Goal: Contribute content: Add original content to the website for others to see

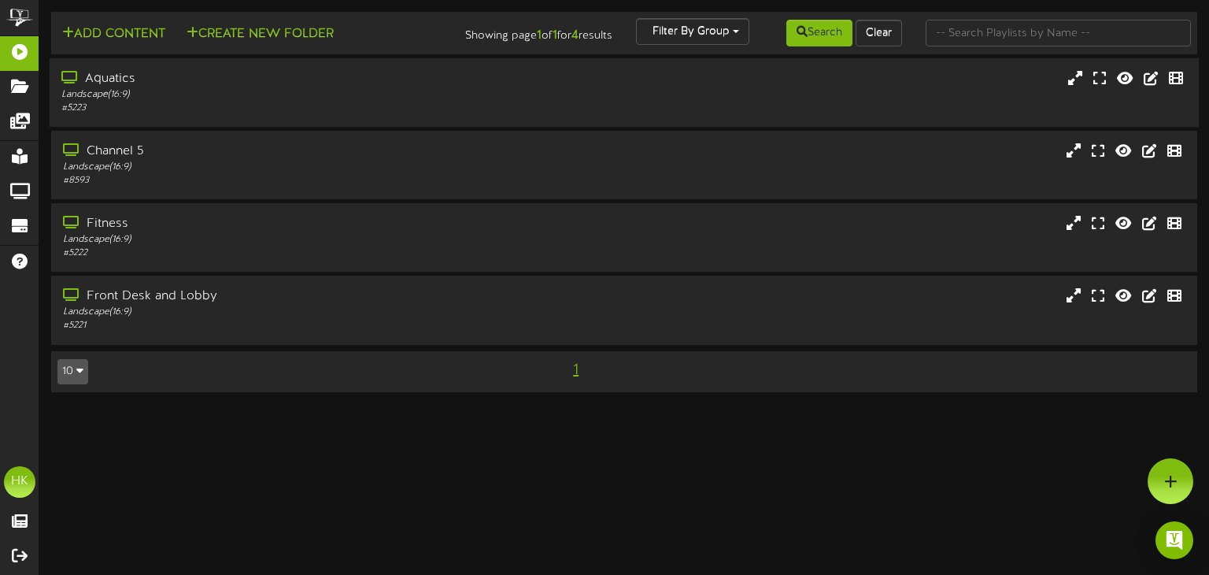
click at [94, 80] on div "Aquatics" at bounding box center [288, 79] width 455 height 18
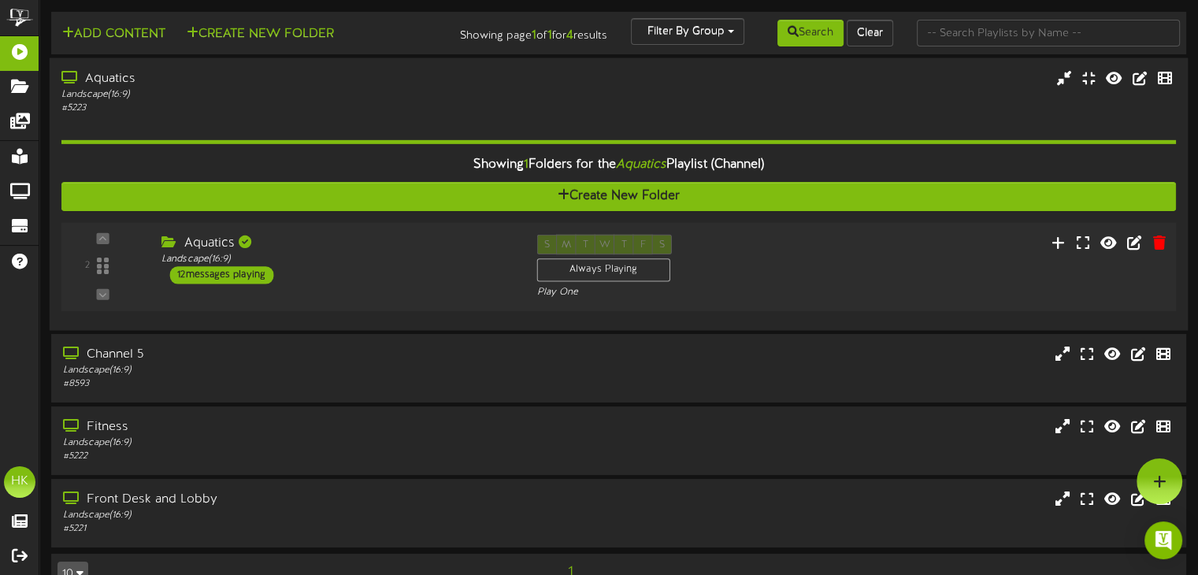
click at [205, 272] on div "12 messages playing" at bounding box center [221, 274] width 104 height 17
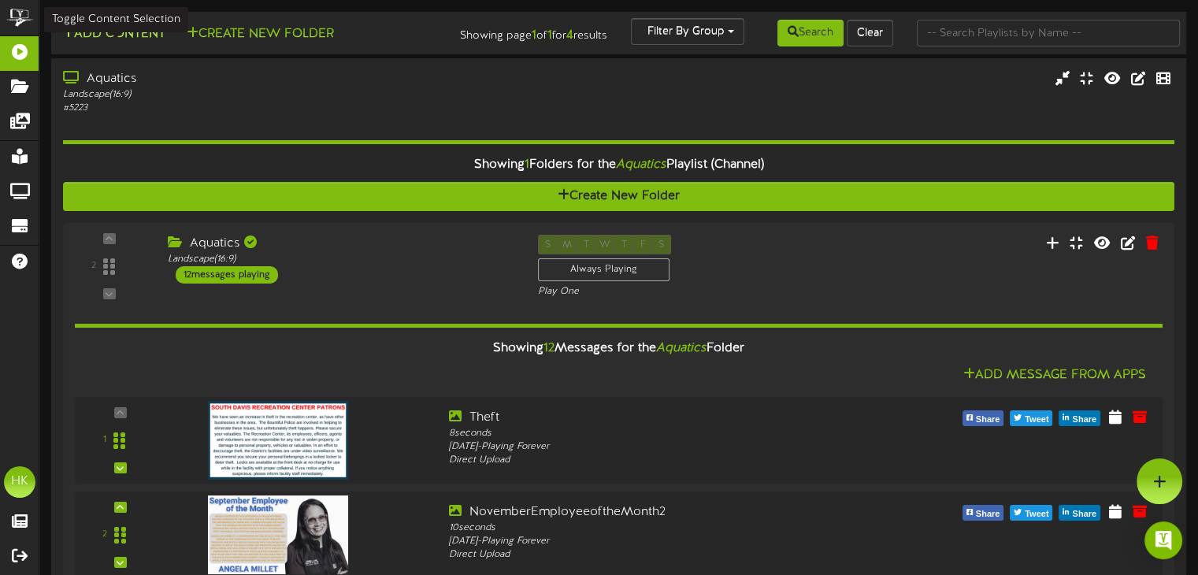
click at [152, 31] on button "Add Content" at bounding box center [113, 34] width 113 height 20
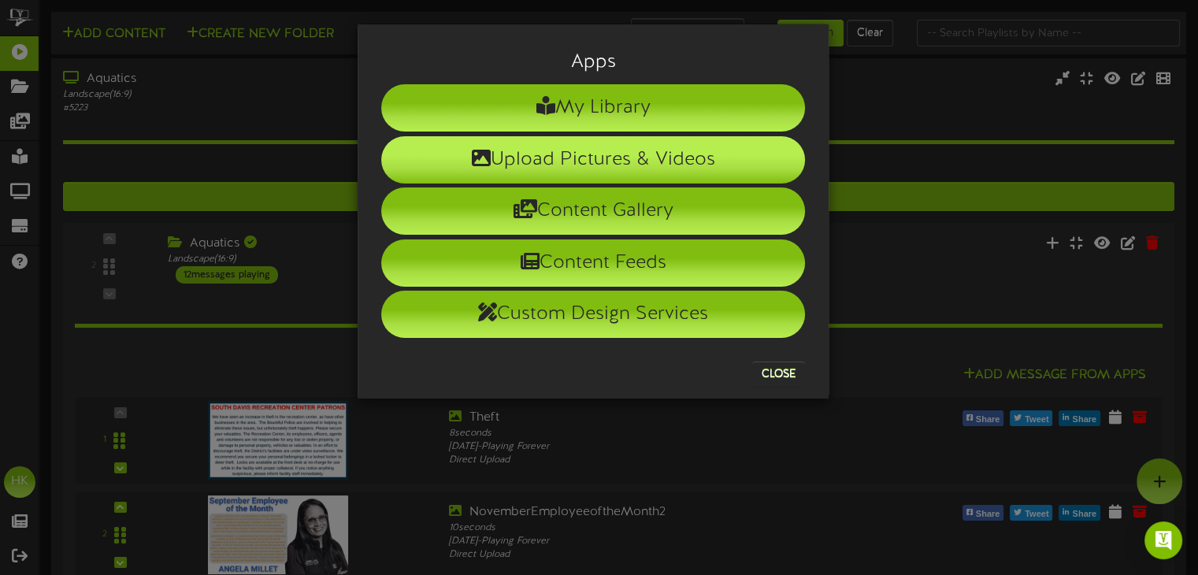
click at [617, 162] on li "Upload Pictures & Videos" at bounding box center [593, 159] width 424 height 47
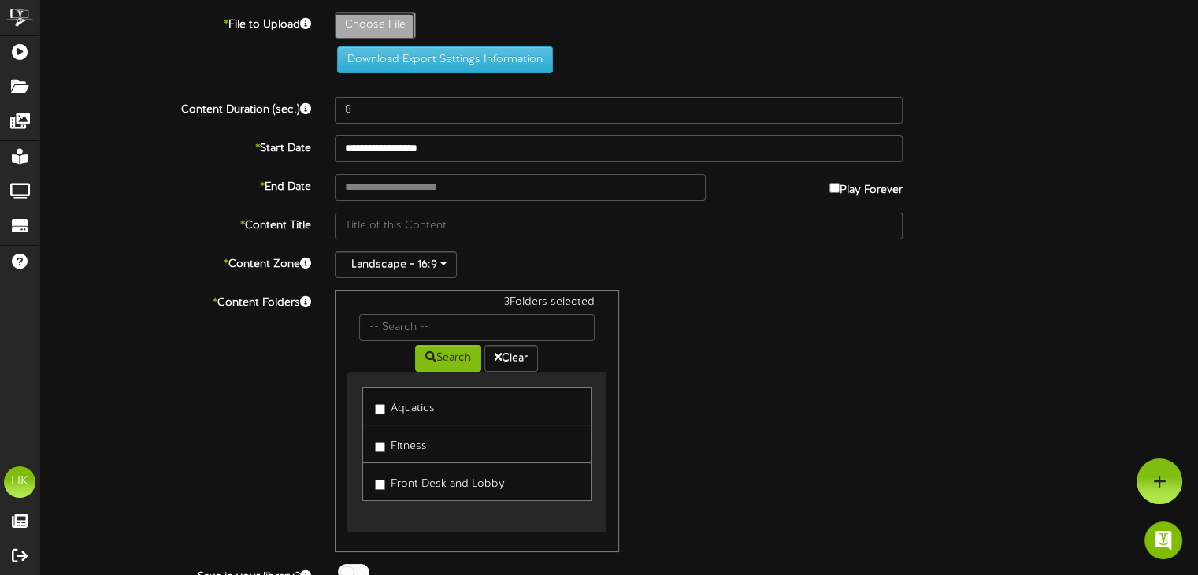
type input "**********"
type input "DOGAPOOLOOZAReminderscreen"
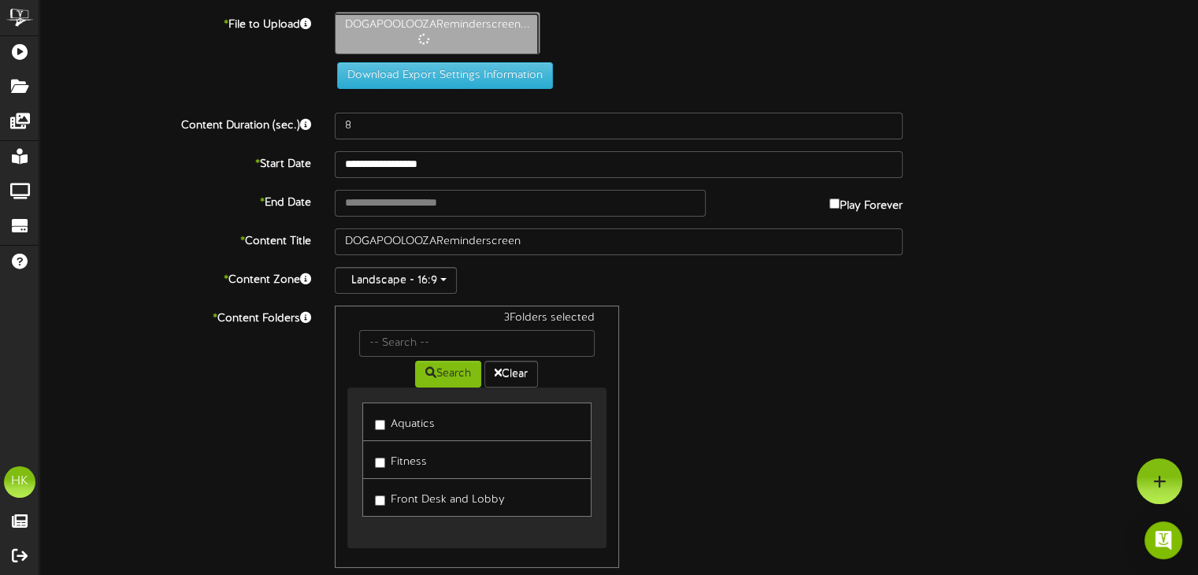
type input "16"
click at [372, 202] on input "text" at bounding box center [520, 203] width 370 height 27
type input "**********"
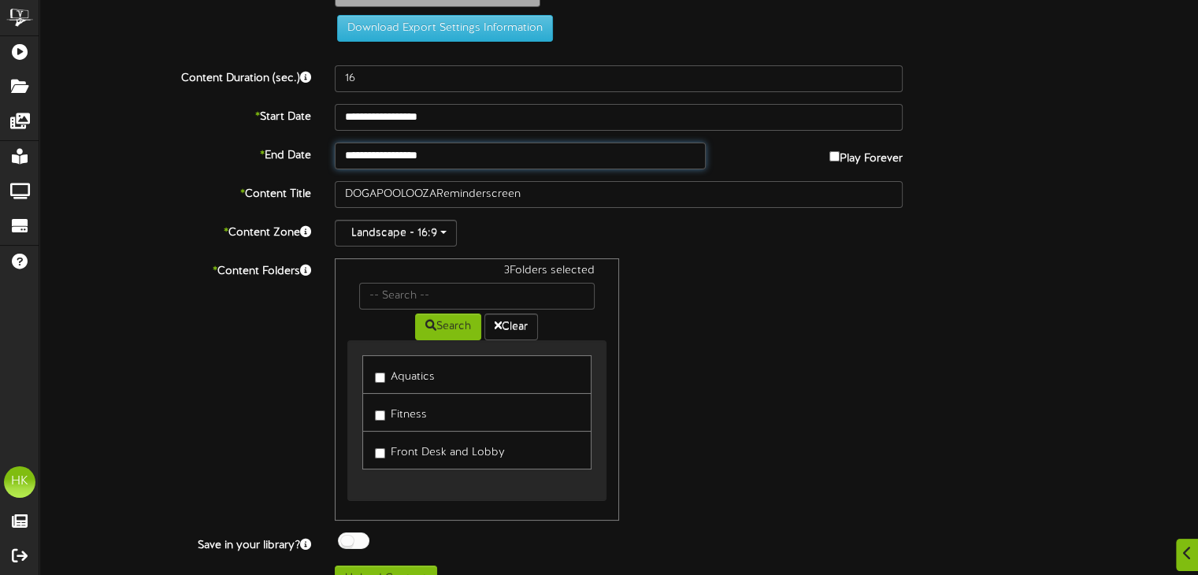
scroll to position [73, 0]
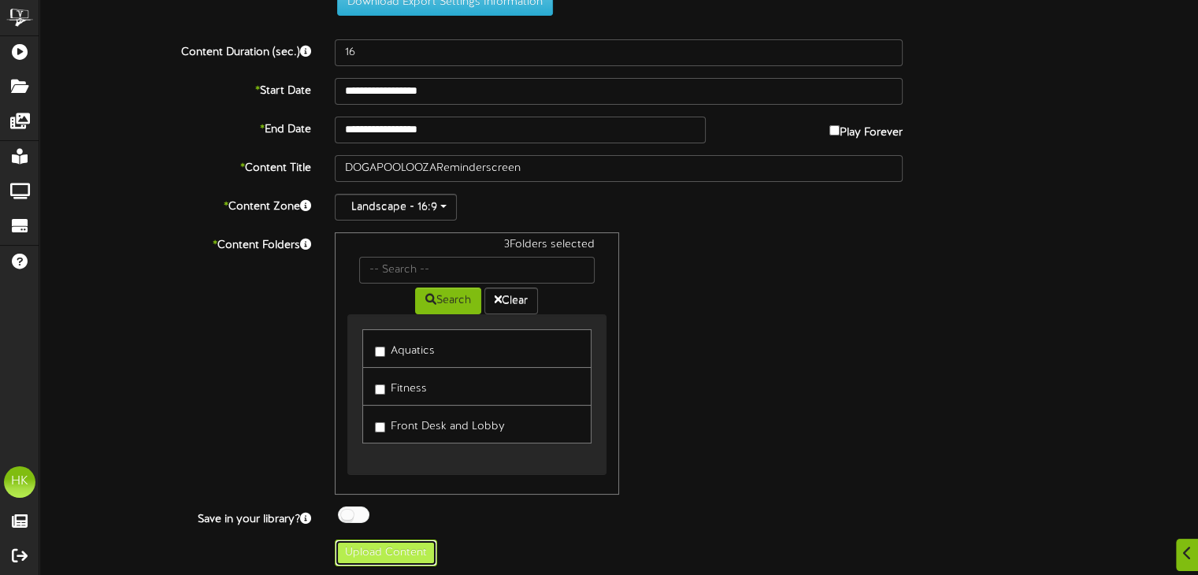
click at [388, 551] on button "Upload Content" at bounding box center [386, 552] width 102 height 27
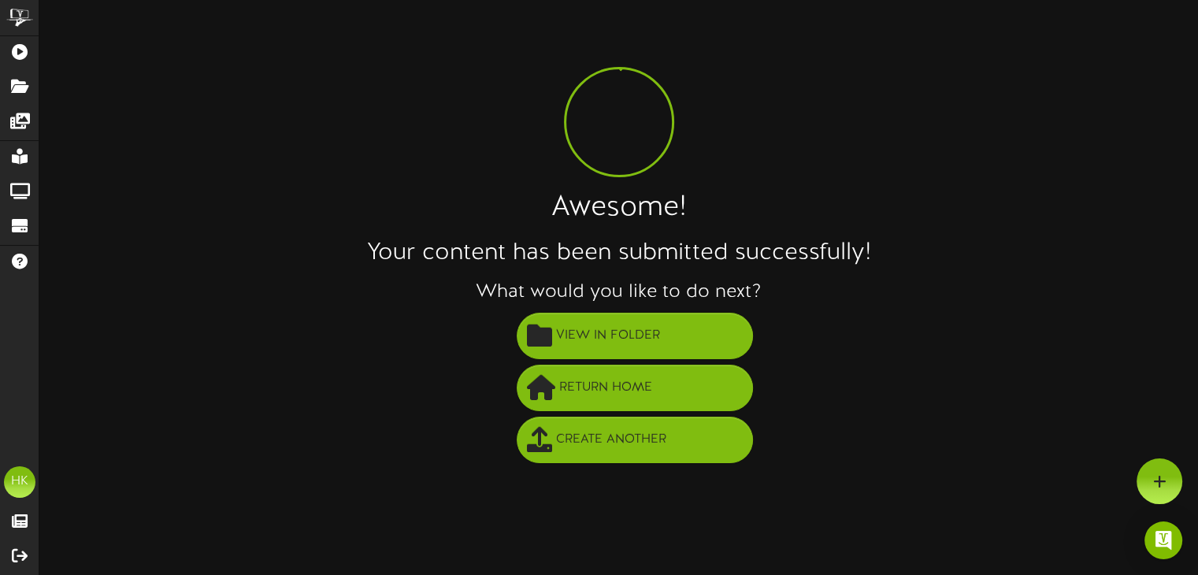
scroll to position [0, 0]
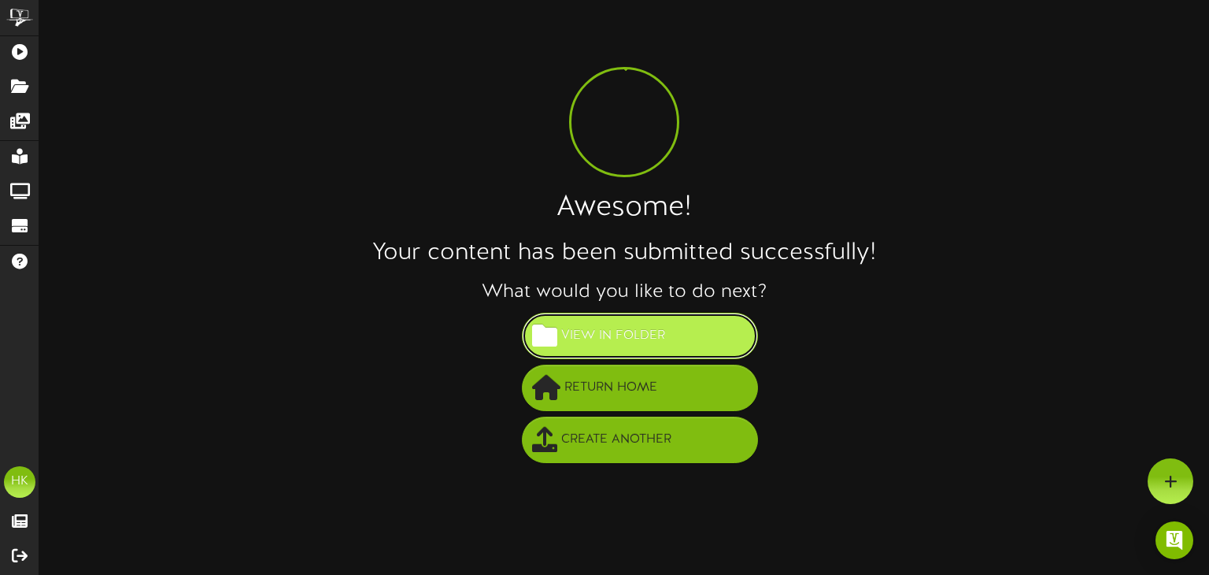
click at [601, 332] on span "View in Folder" at bounding box center [613, 336] width 112 height 26
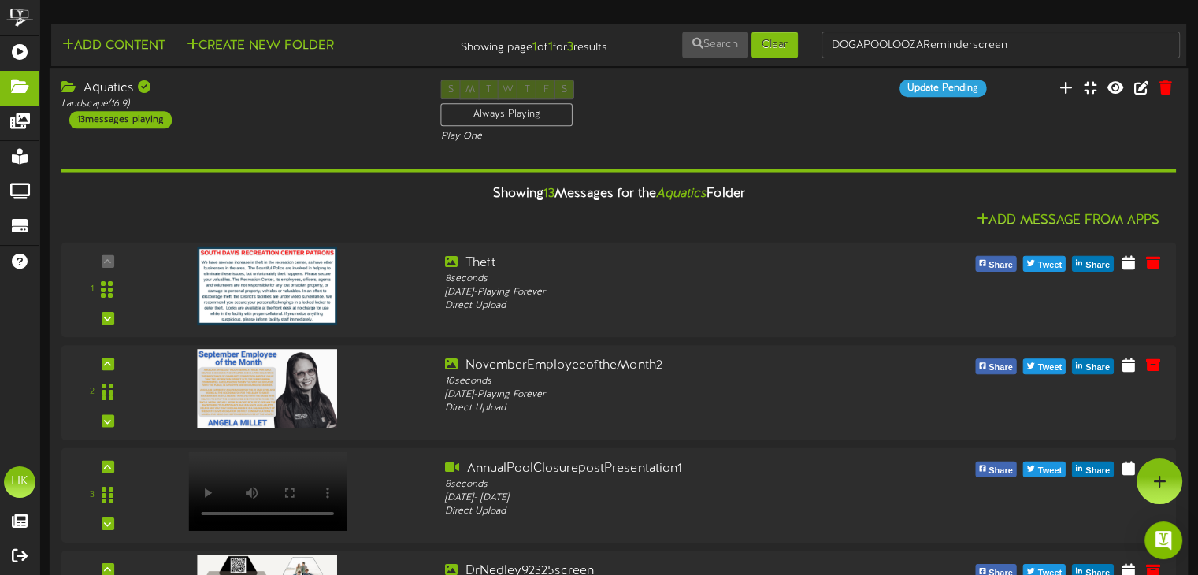
click at [321, 123] on div "Aquatics Landscape ( 16:9 ) 13 messages playing" at bounding box center [240, 104] width 380 height 49
